Goal: Navigation & Orientation: Find specific page/section

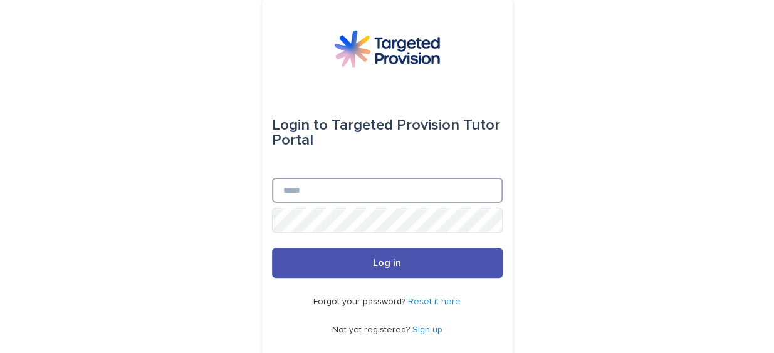
click at [272, 192] on input "Email" at bounding box center [387, 190] width 231 height 25
drag, startPoint x: 397, startPoint y: 190, endPoint x: 280, endPoint y: 196, distance: 116.7
click at [280, 196] on input "**********" at bounding box center [387, 190] width 231 height 25
type input "**********"
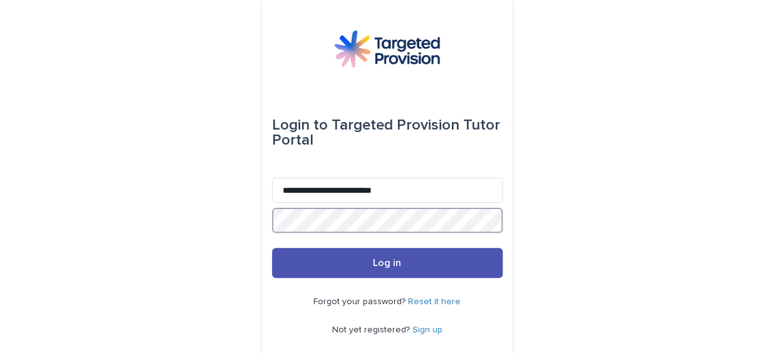
click at [272, 248] on button "Log in" at bounding box center [387, 263] width 231 height 30
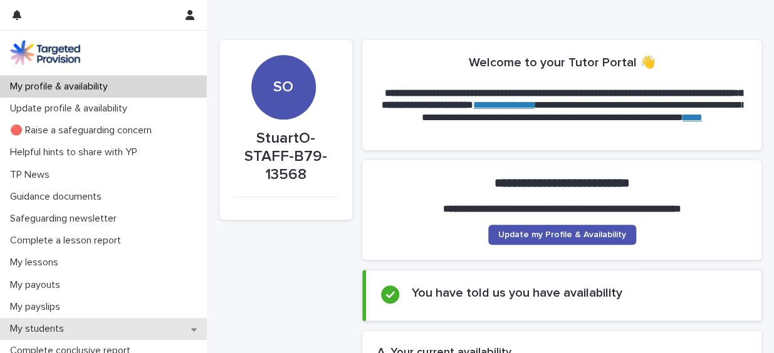
click at [191, 326] on icon at bounding box center [194, 329] width 6 height 9
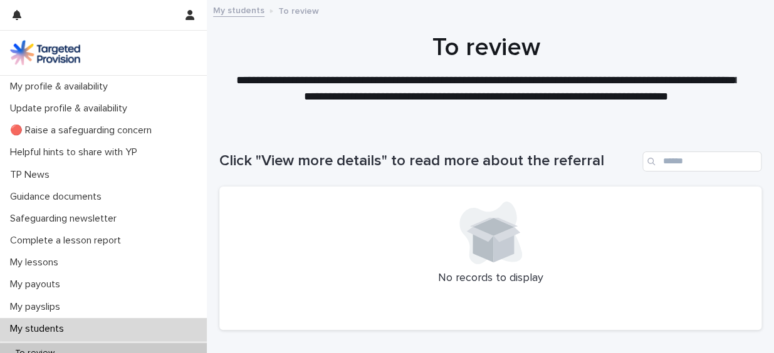
scroll to position [122, 0]
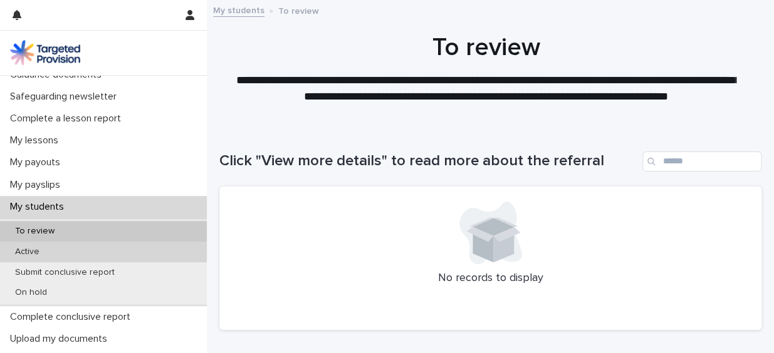
click at [156, 248] on div "Active" at bounding box center [103, 252] width 207 height 21
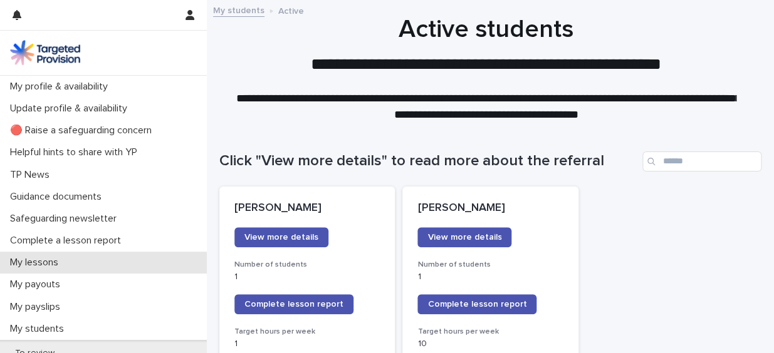
click at [40, 259] on p "My lessons" at bounding box center [36, 263] width 63 height 12
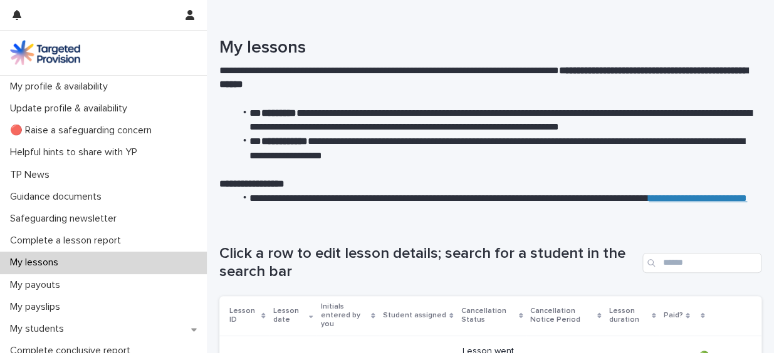
scroll to position [43, 0]
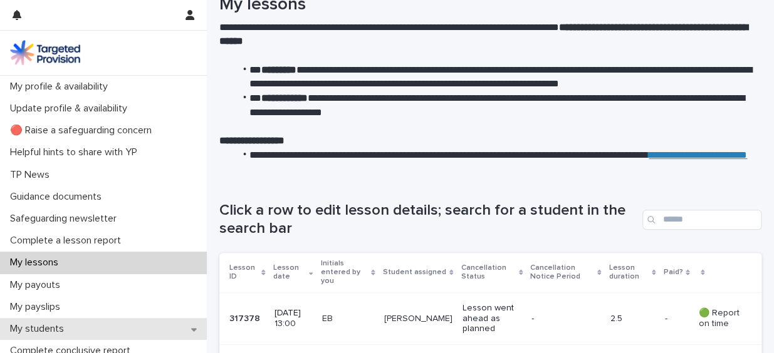
click at [191, 328] on icon at bounding box center [194, 329] width 6 height 3
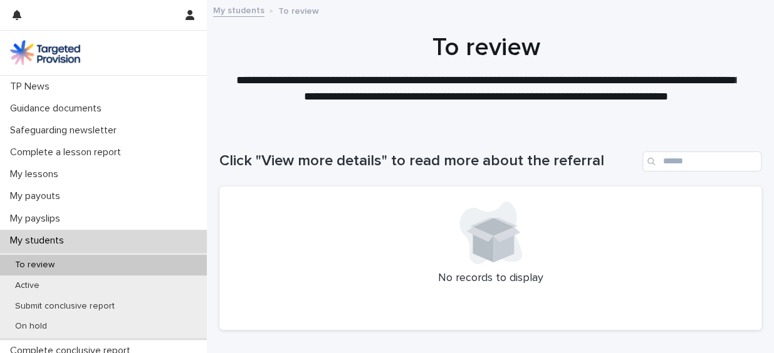
scroll to position [94, 0]
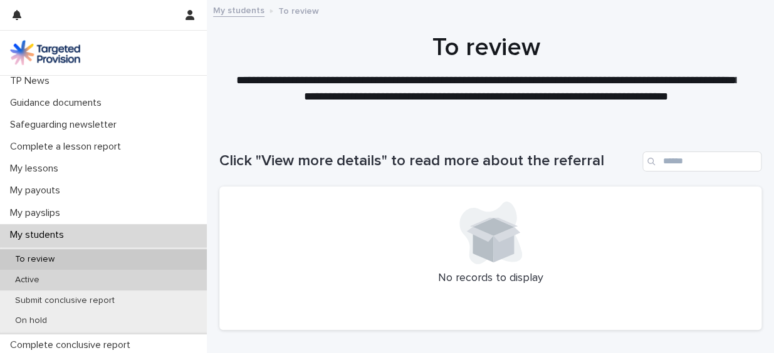
click at [128, 278] on div "Active" at bounding box center [103, 280] width 207 height 21
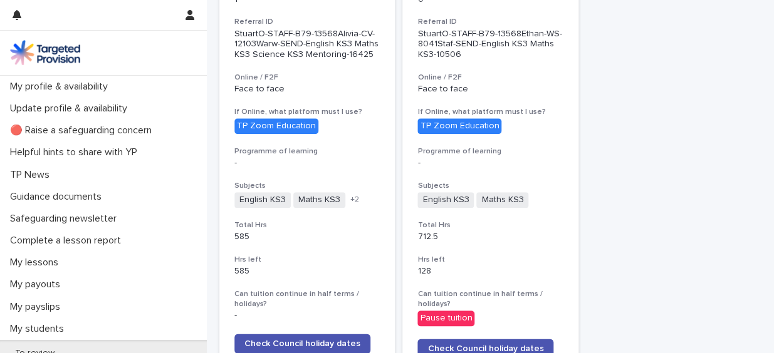
scroll to position [420, 0]
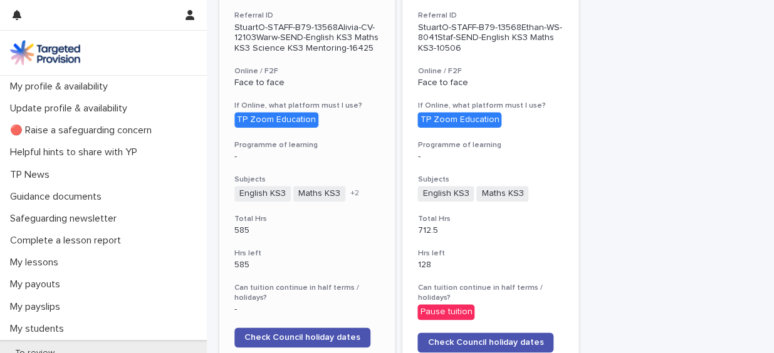
click at [350, 192] on span "+ 2" at bounding box center [354, 194] width 9 height 8
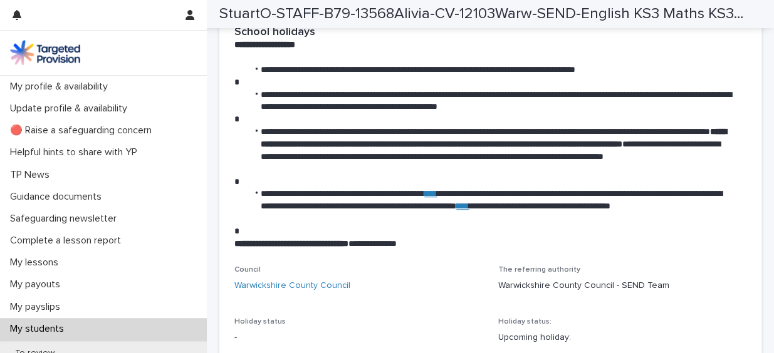
scroll to position [2004, 0]
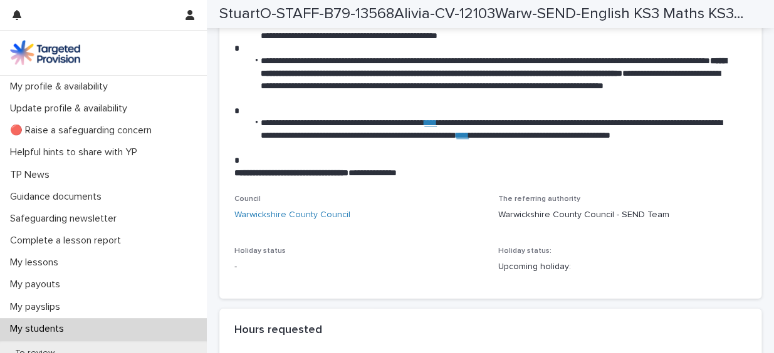
drag, startPoint x: 714, startPoint y: 170, endPoint x: 744, endPoint y: 186, distance: 33.9
click at [714, 170] on p "**********" at bounding box center [483, 173] width 498 height 13
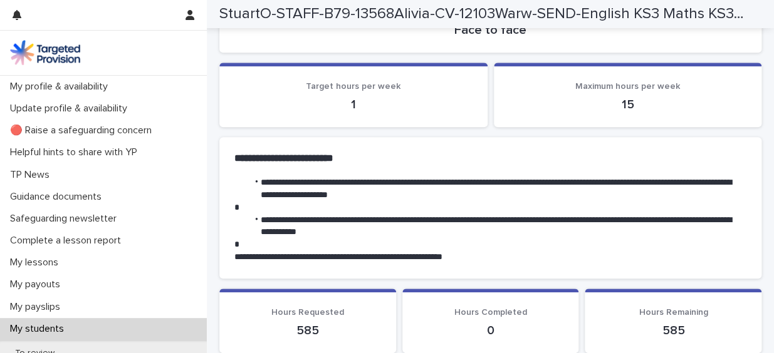
scroll to position [64, 0]
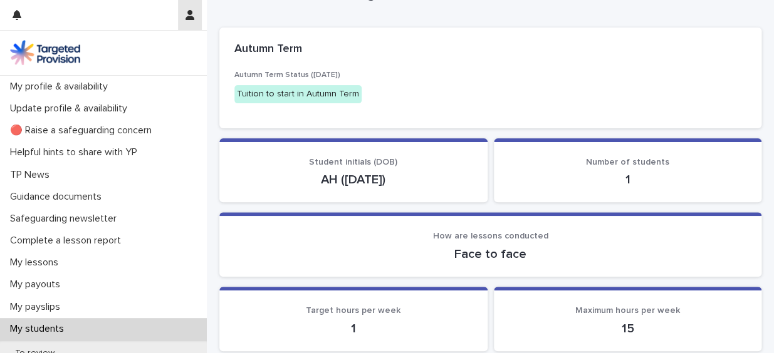
click at [189, 13] on icon "button" at bounding box center [189, 15] width 9 height 10
click at [131, 52] on p "Log Out" at bounding box center [153, 53] width 79 height 21
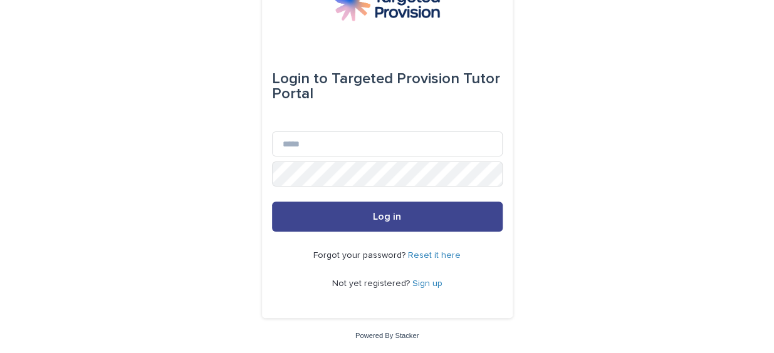
scroll to position [46, 0]
